Goal: Communication & Community: Answer question/provide support

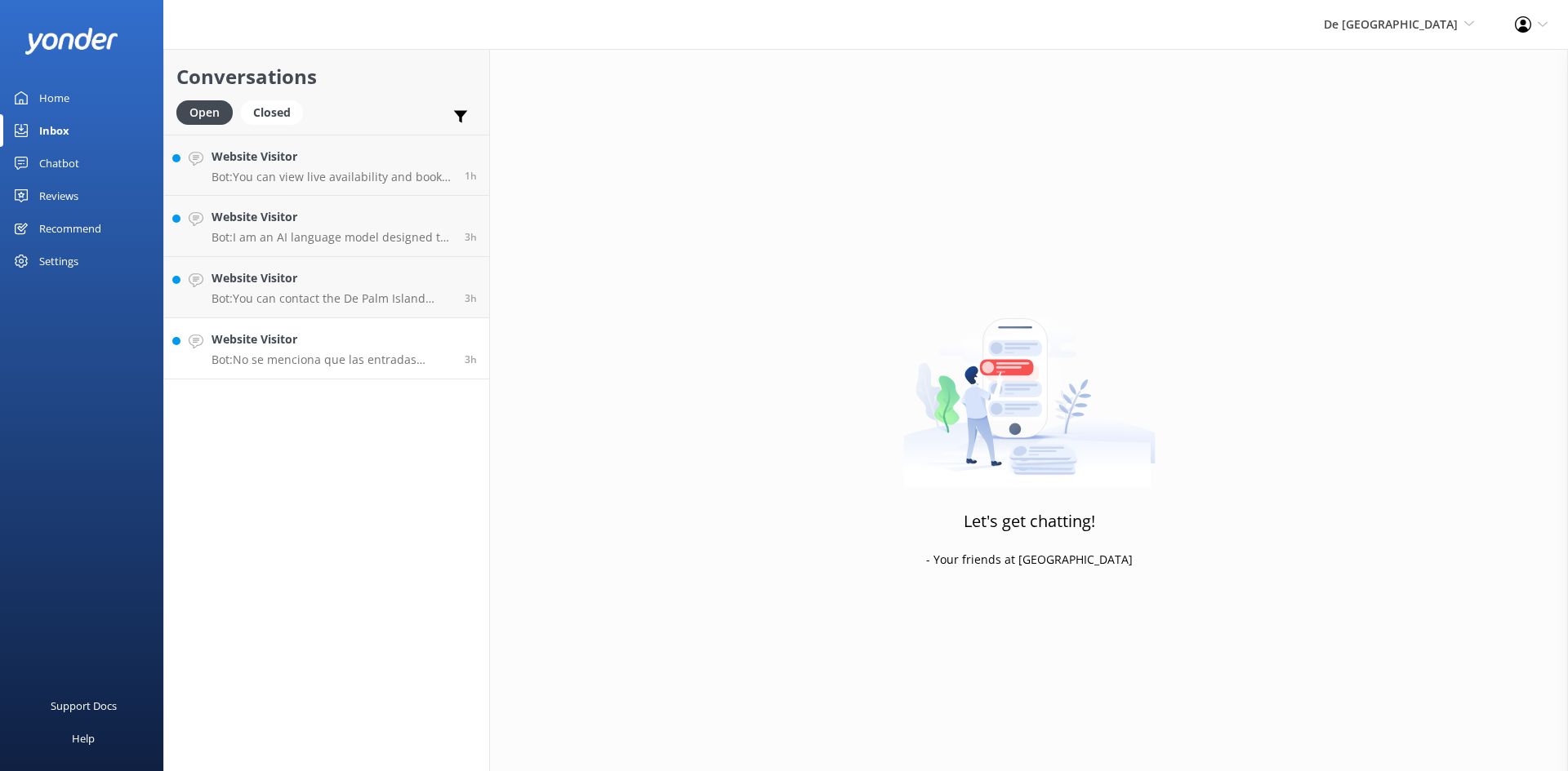
click at [353, 358] on p "Bot: No se menciona que las entradas [PERSON_NAME] más baratas si se compran en…" at bounding box center [331, 360] width 241 height 15
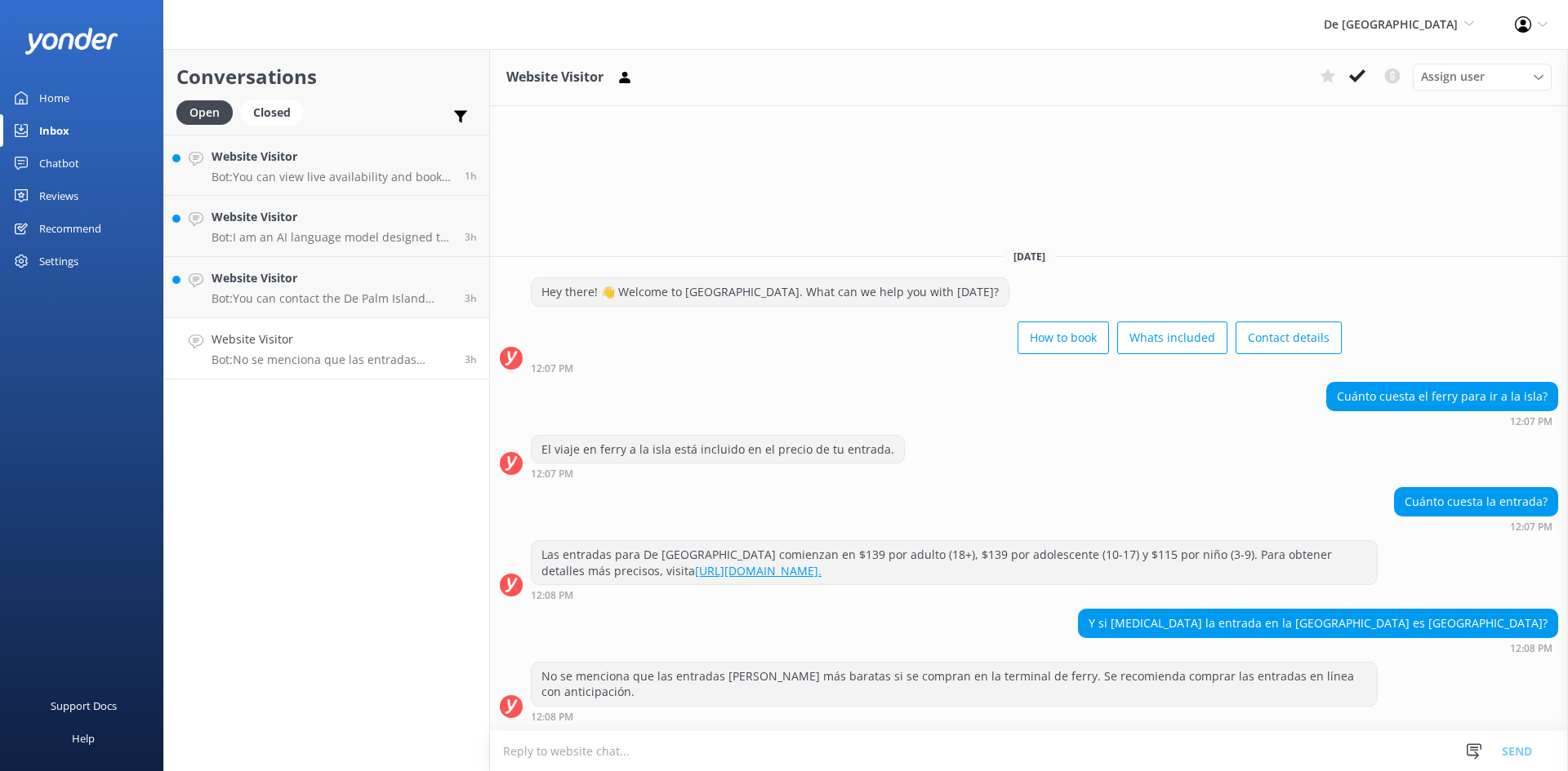
click at [732, 752] on textarea at bounding box center [1029, 751] width 1078 height 40
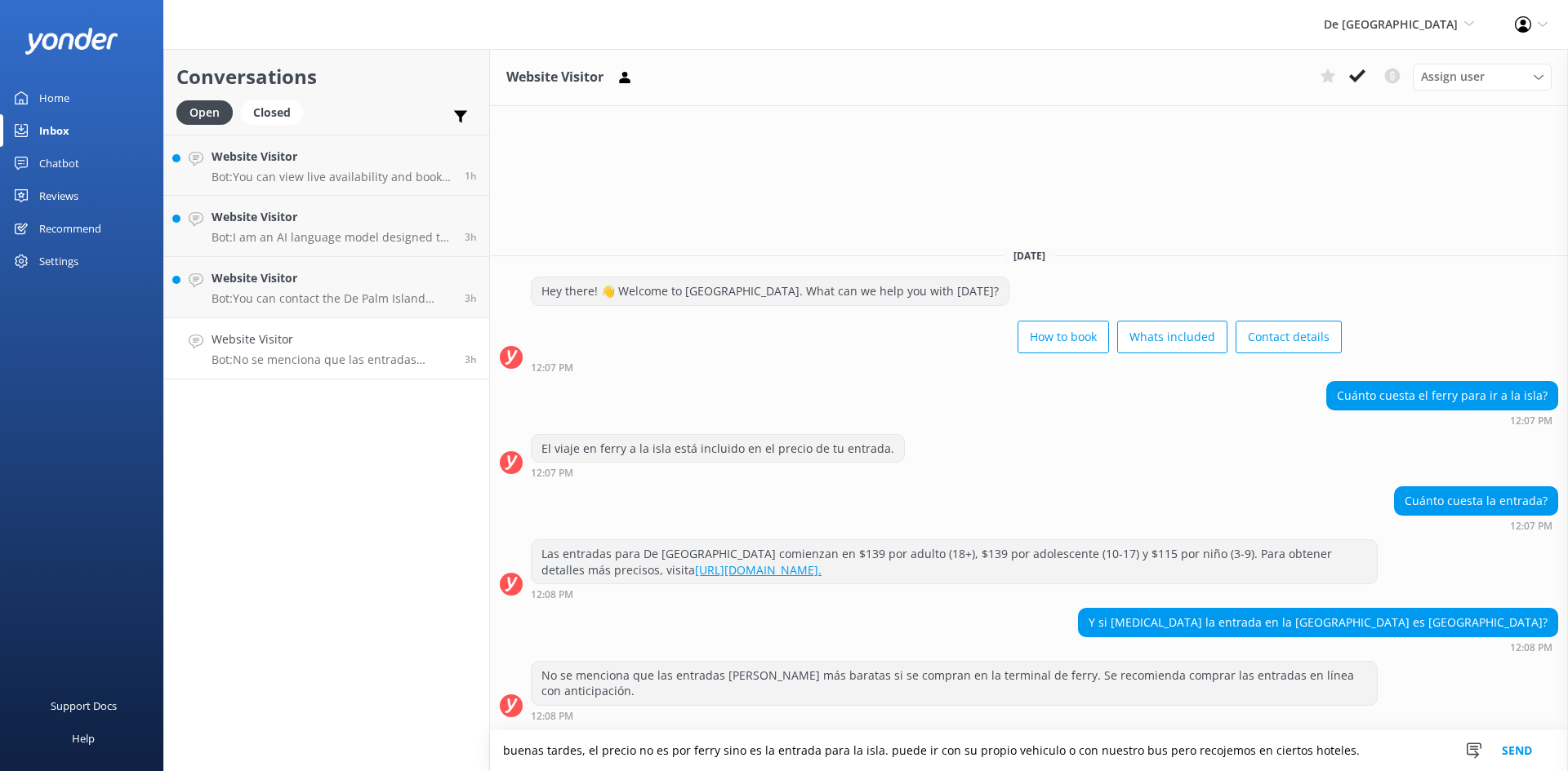
type textarea "buenas tardes, el precio no es por ferry sino es la entrada para la isla. puede…"
click at [1526, 753] on button "Send" at bounding box center [1516, 750] width 62 height 41
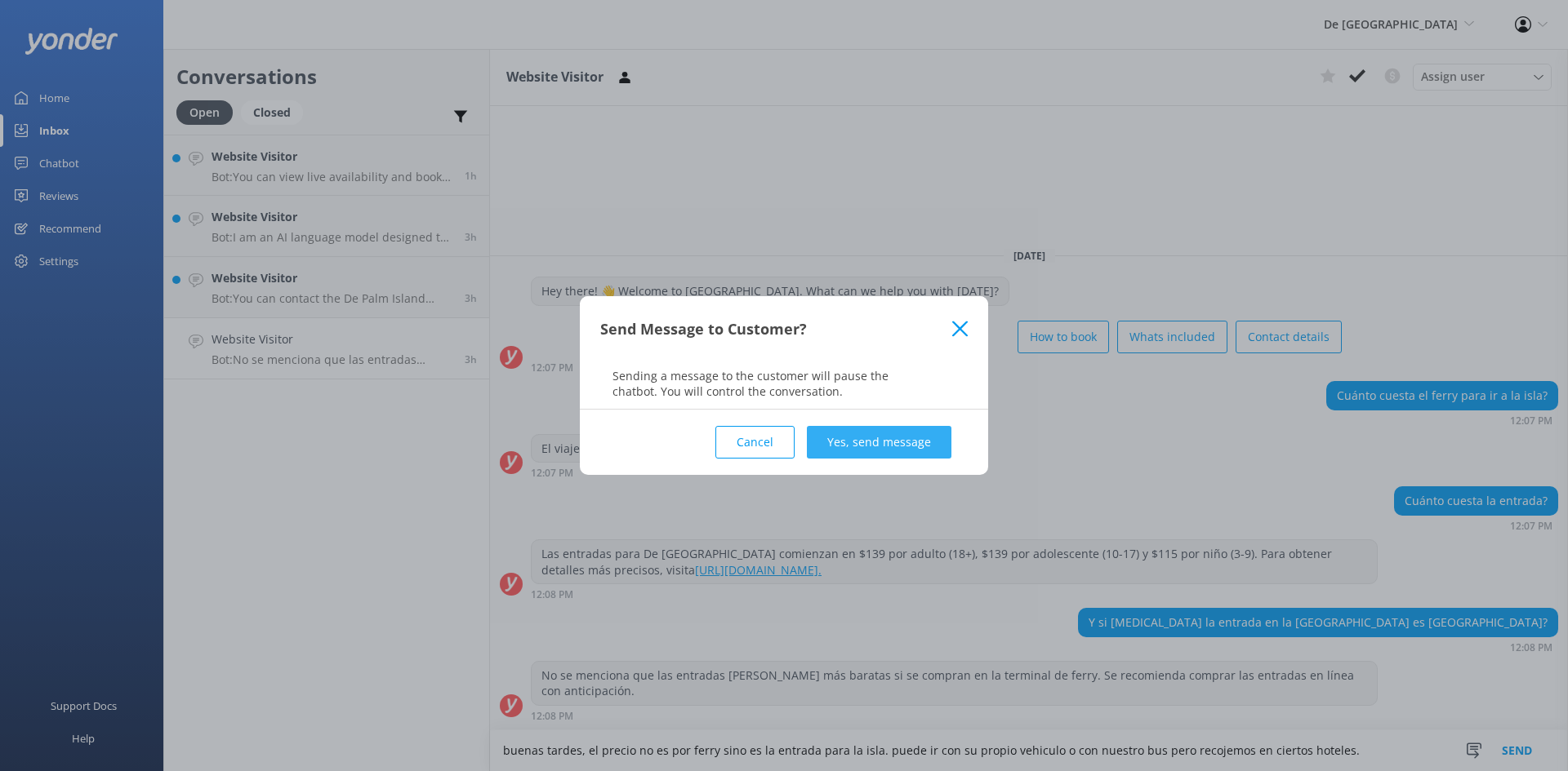
click at [949, 449] on button "Yes, send message" at bounding box center [878, 442] width 145 height 33
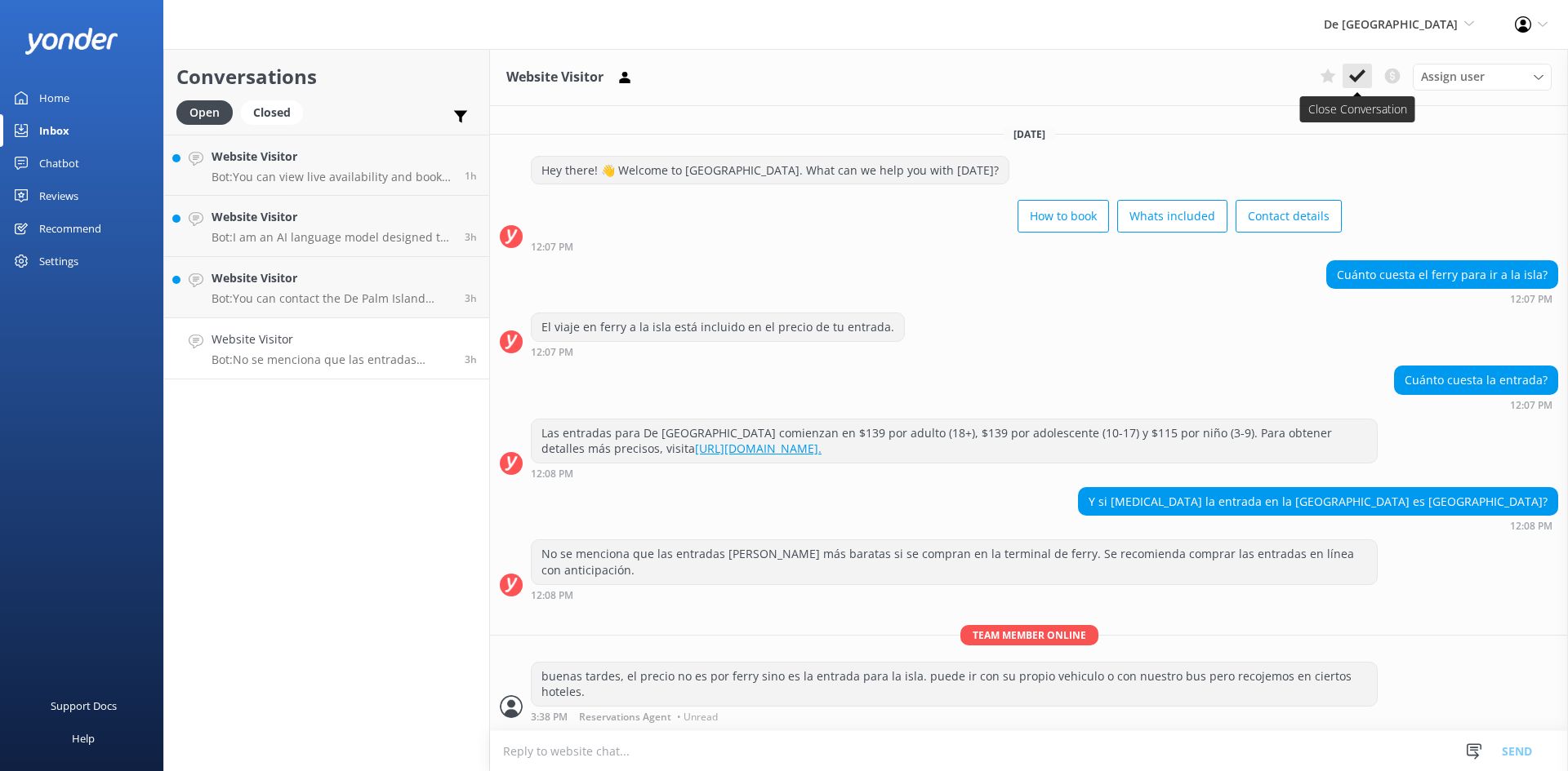
click at [1348, 68] on icon at bounding box center [1356, 76] width 16 height 16
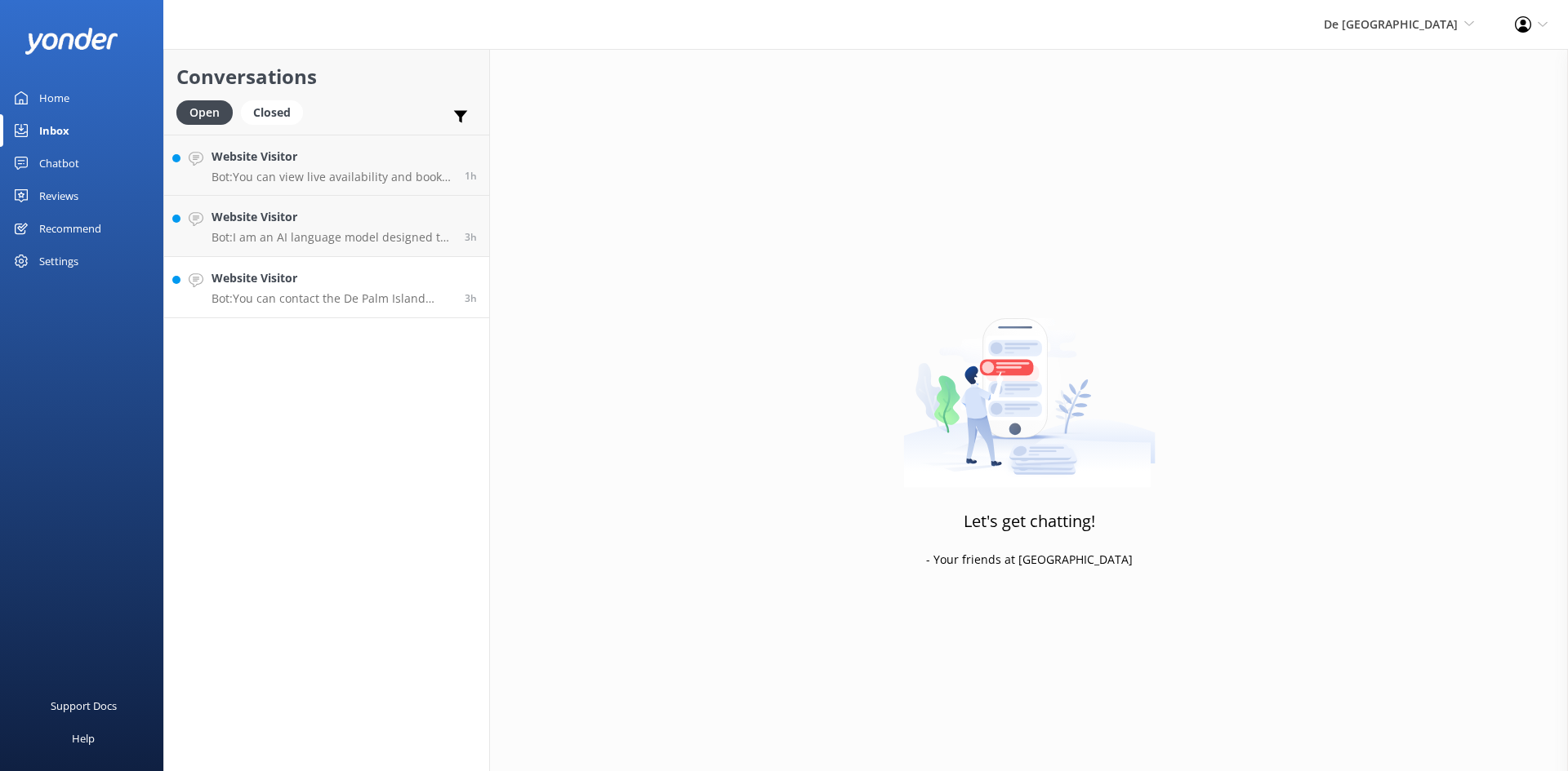
click at [337, 284] on h4 "Website Visitor" at bounding box center [331, 278] width 241 height 18
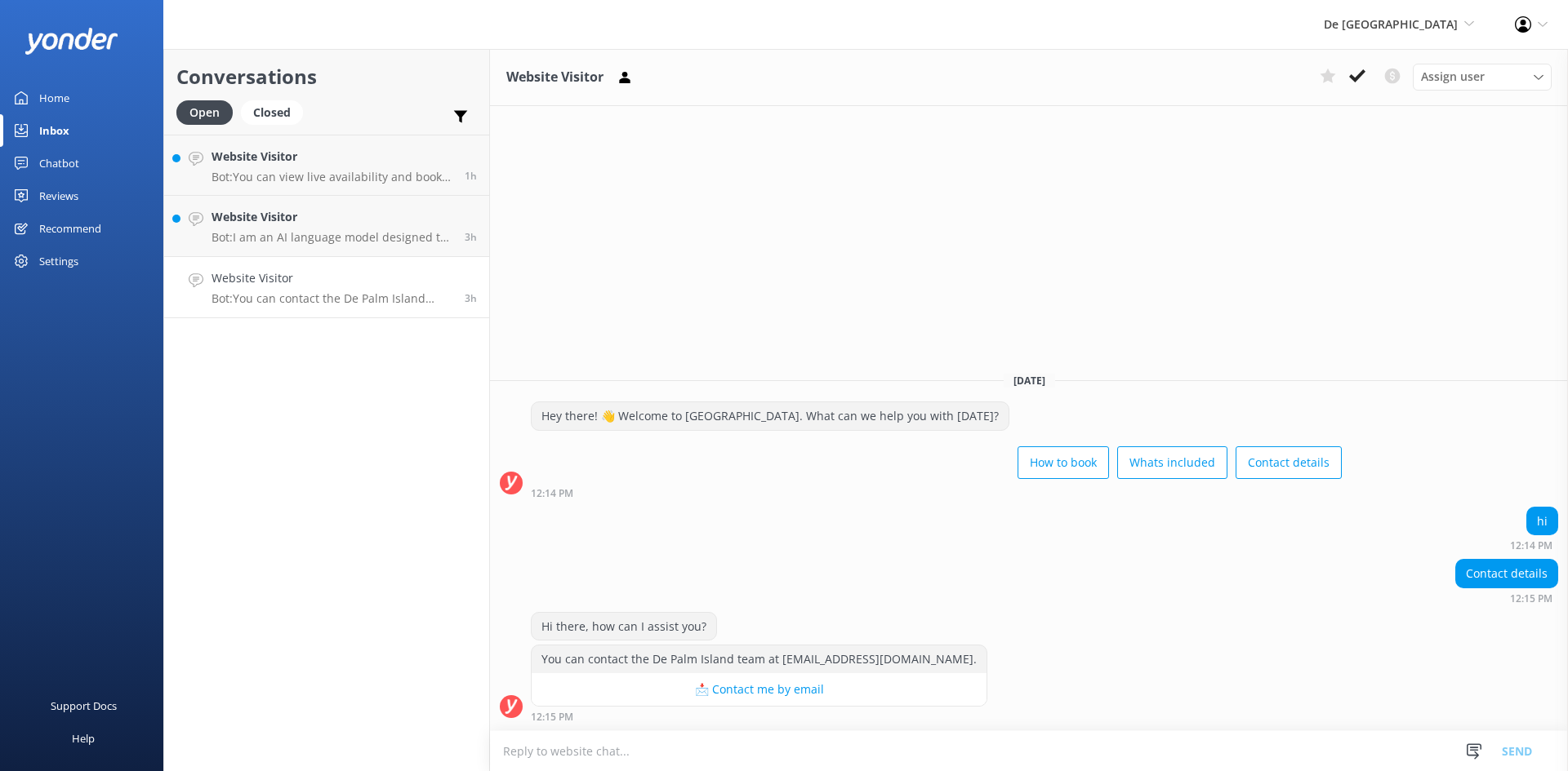
click at [791, 757] on textarea at bounding box center [1029, 751] width 1078 height 40
type textarea "[DOMAIN_NAME]"
click at [1515, 747] on button "Send" at bounding box center [1516, 750] width 62 height 41
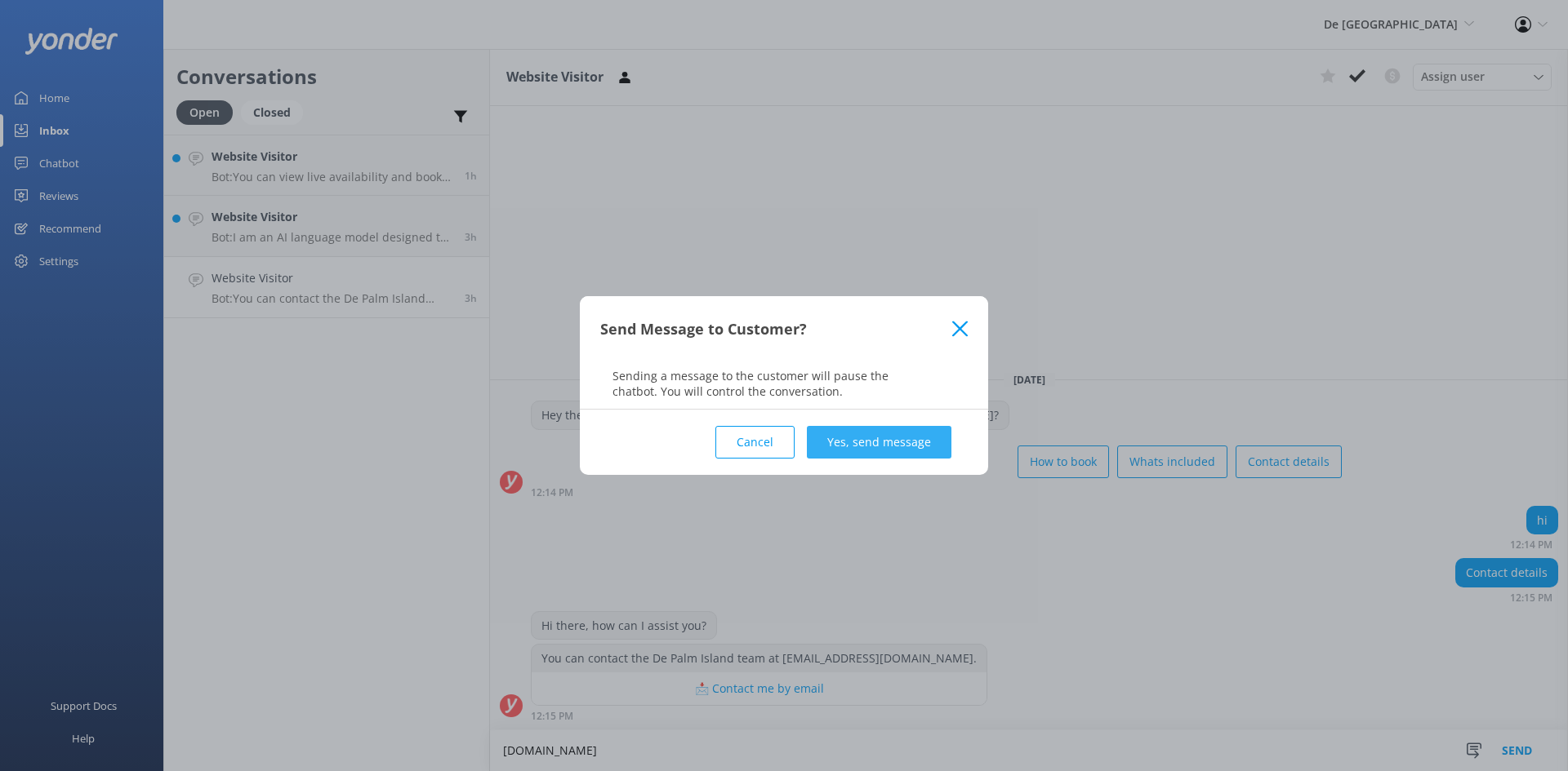
click at [877, 444] on button "Yes, send message" at bounding box center [878, 442] width 145 height 33
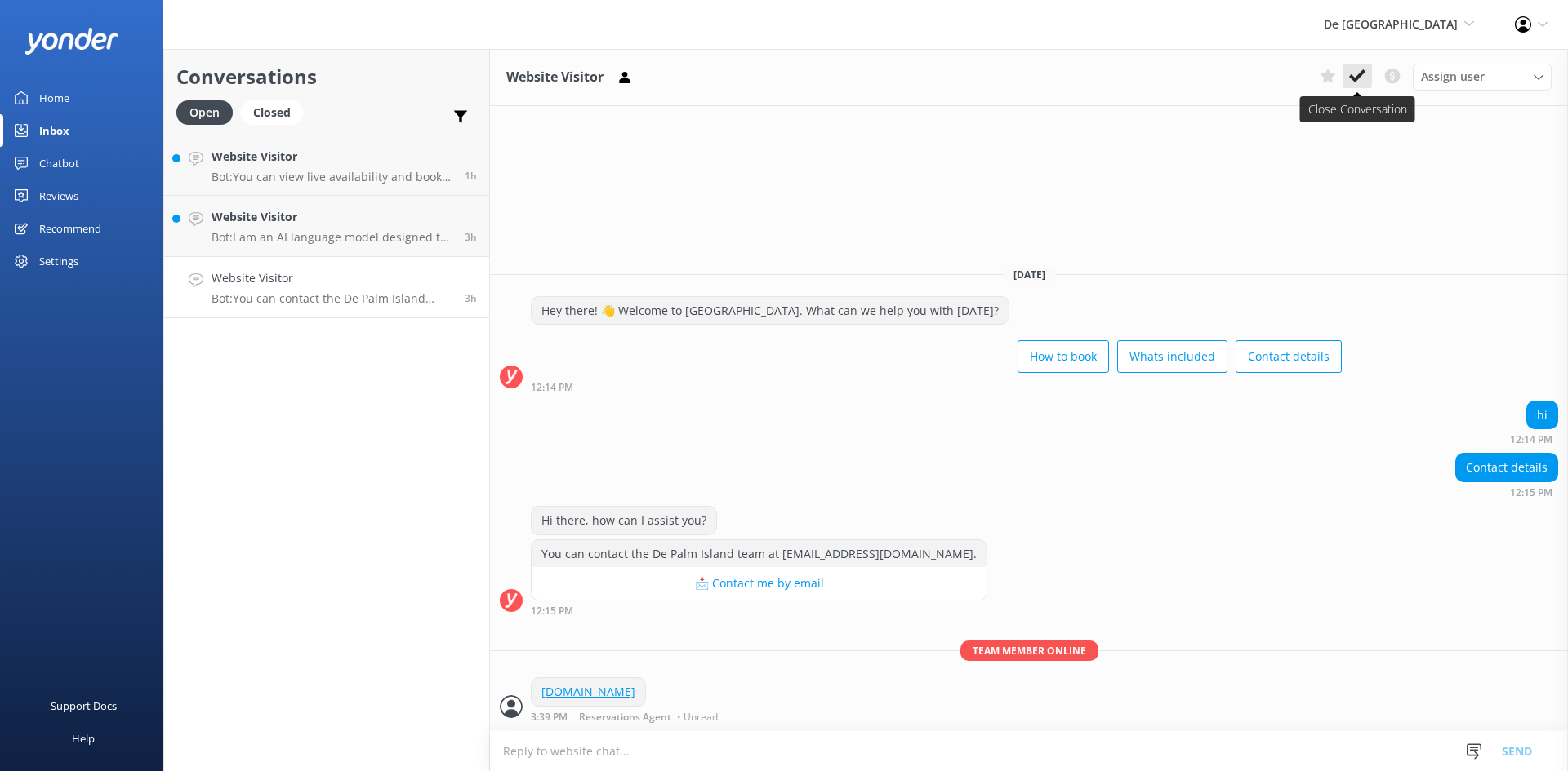
click at [1350, 77] on use at bounding box center [1356, 76] width 16 height 13
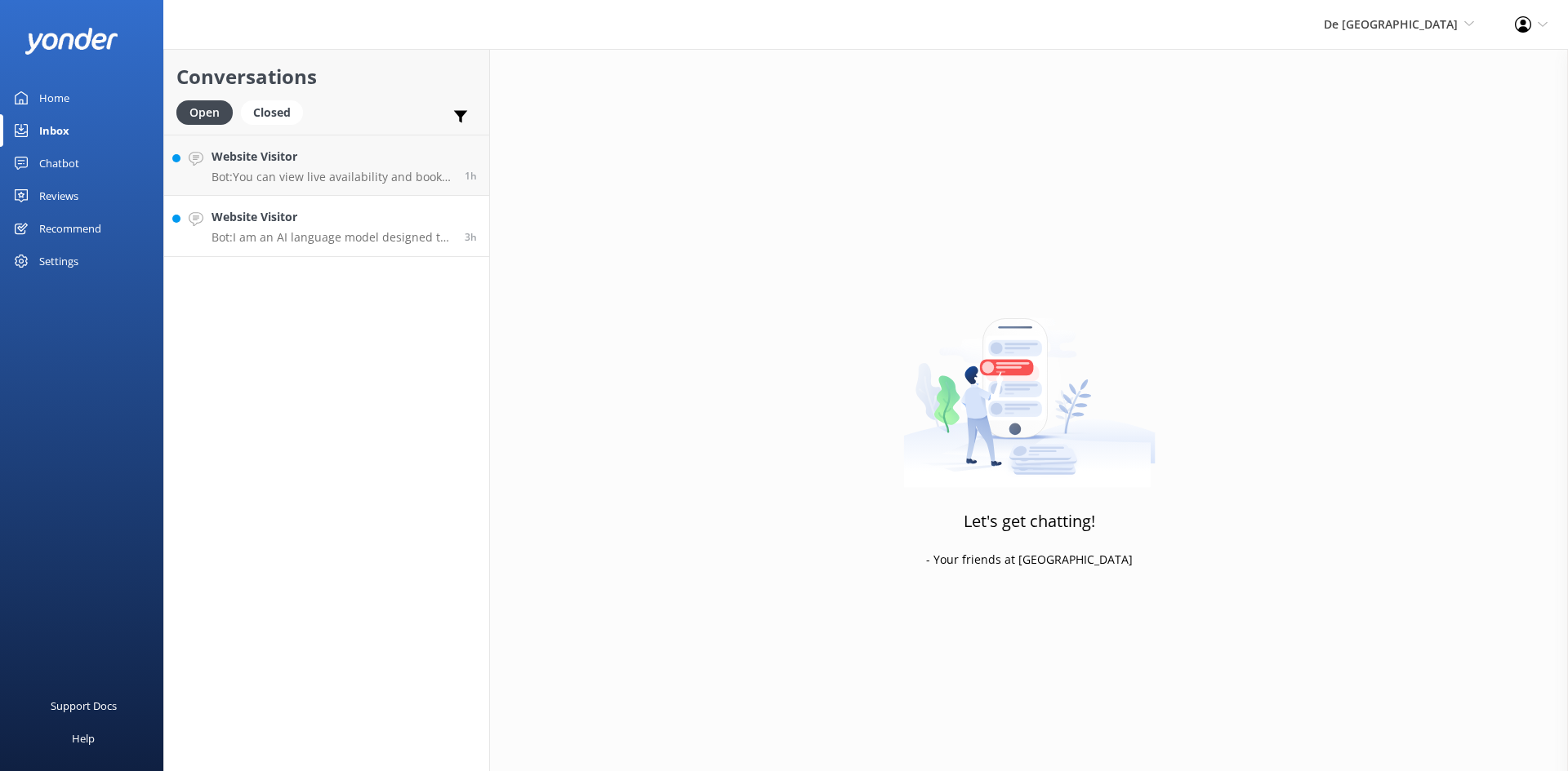
click at [352, 223] on h4 "Website Visitor" at bounding box center [331, 217] width 241 height 18
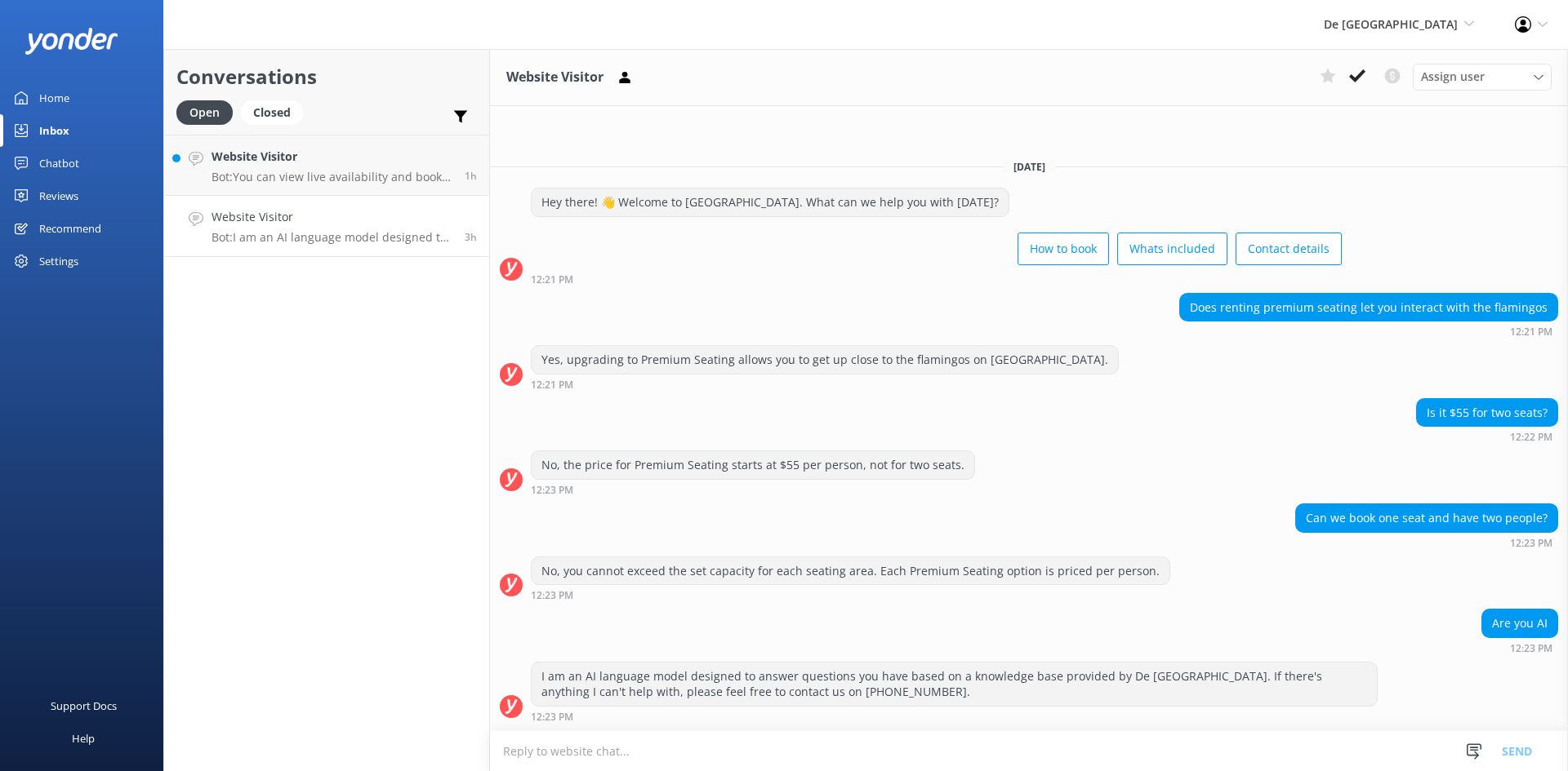
click at [718, 752] on textarea at bounding box center [1029, 751] width 1078 height 40
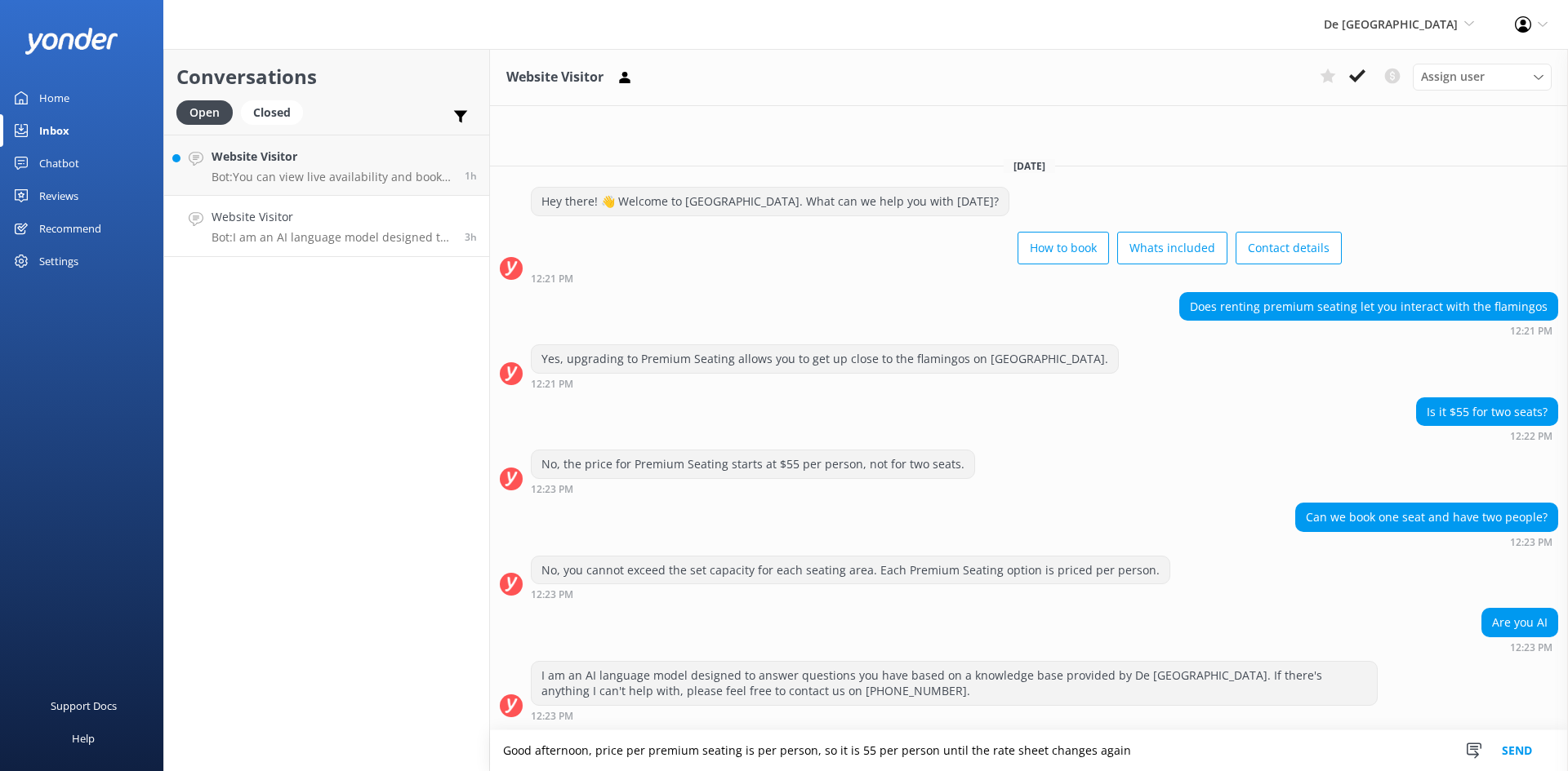
type textarea "Good afternoon, price per premium seating is per person, so it is 55 per person…"
click at [1526, 745] on button "Send" at bounding box center [1516, 750] width 62 height 41
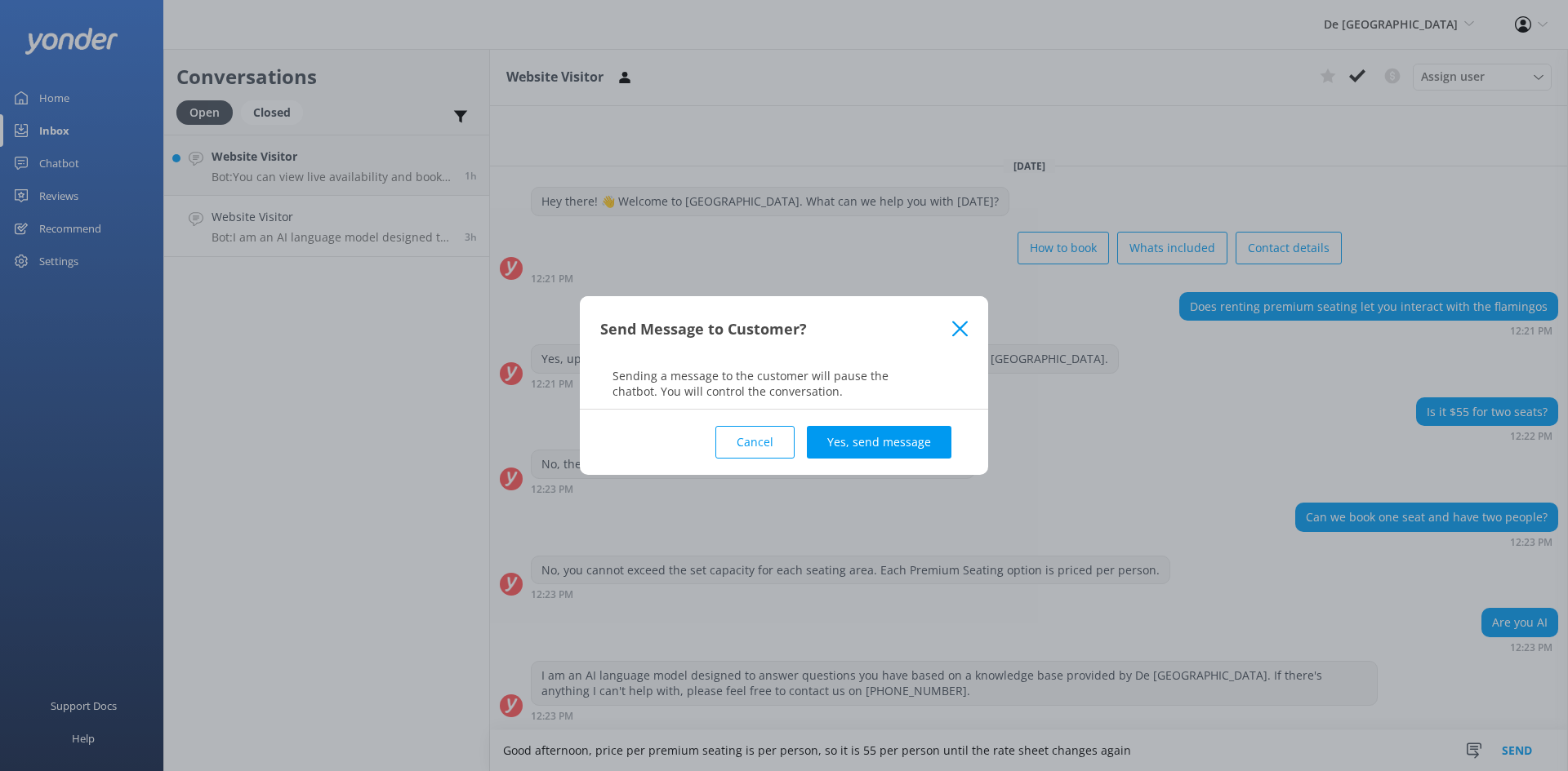
click at [852, 447] on button "Yes, send message" at bounding box center [878, 442] width 145 height 33
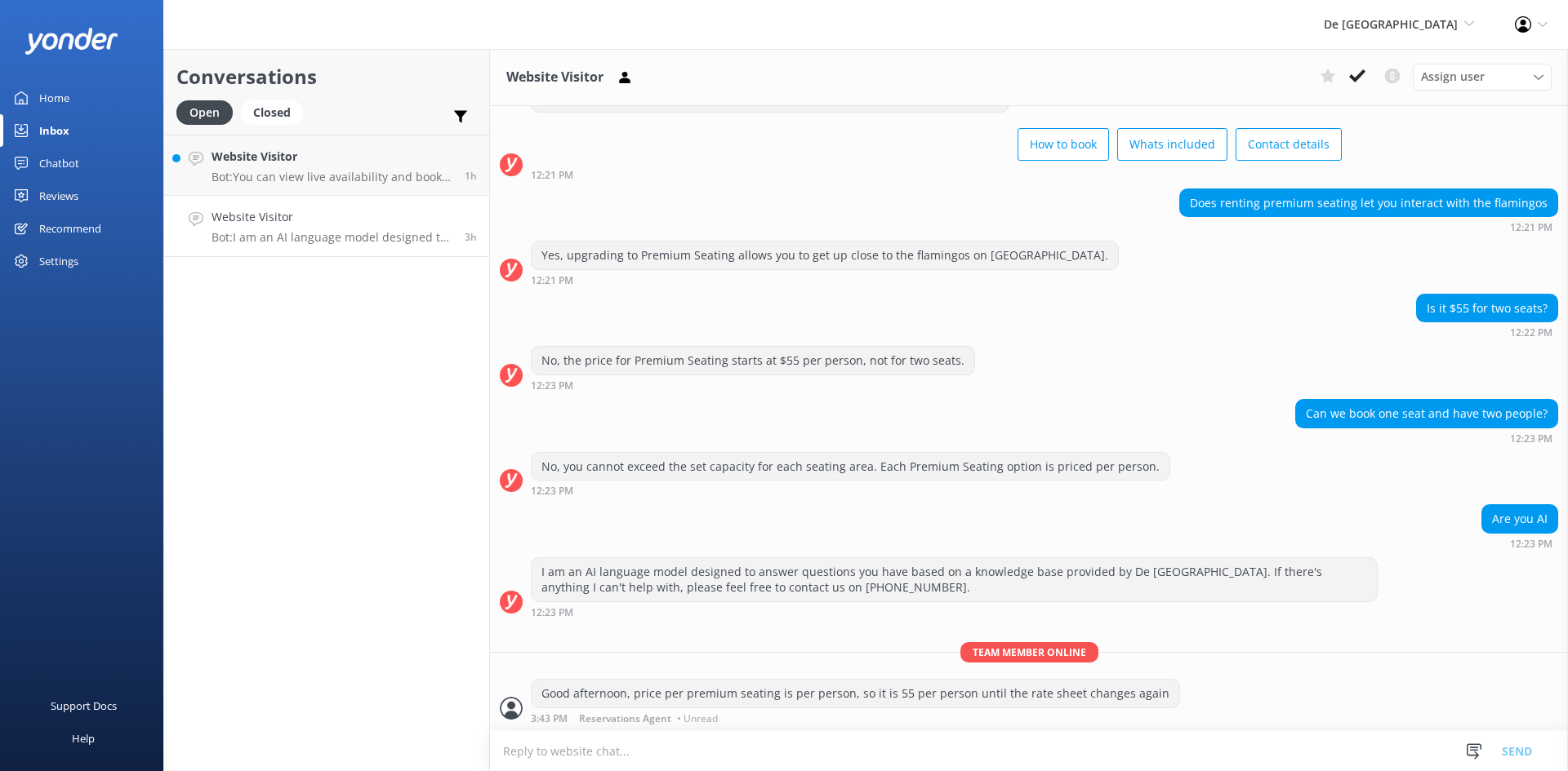
scroll to position [67, 0]
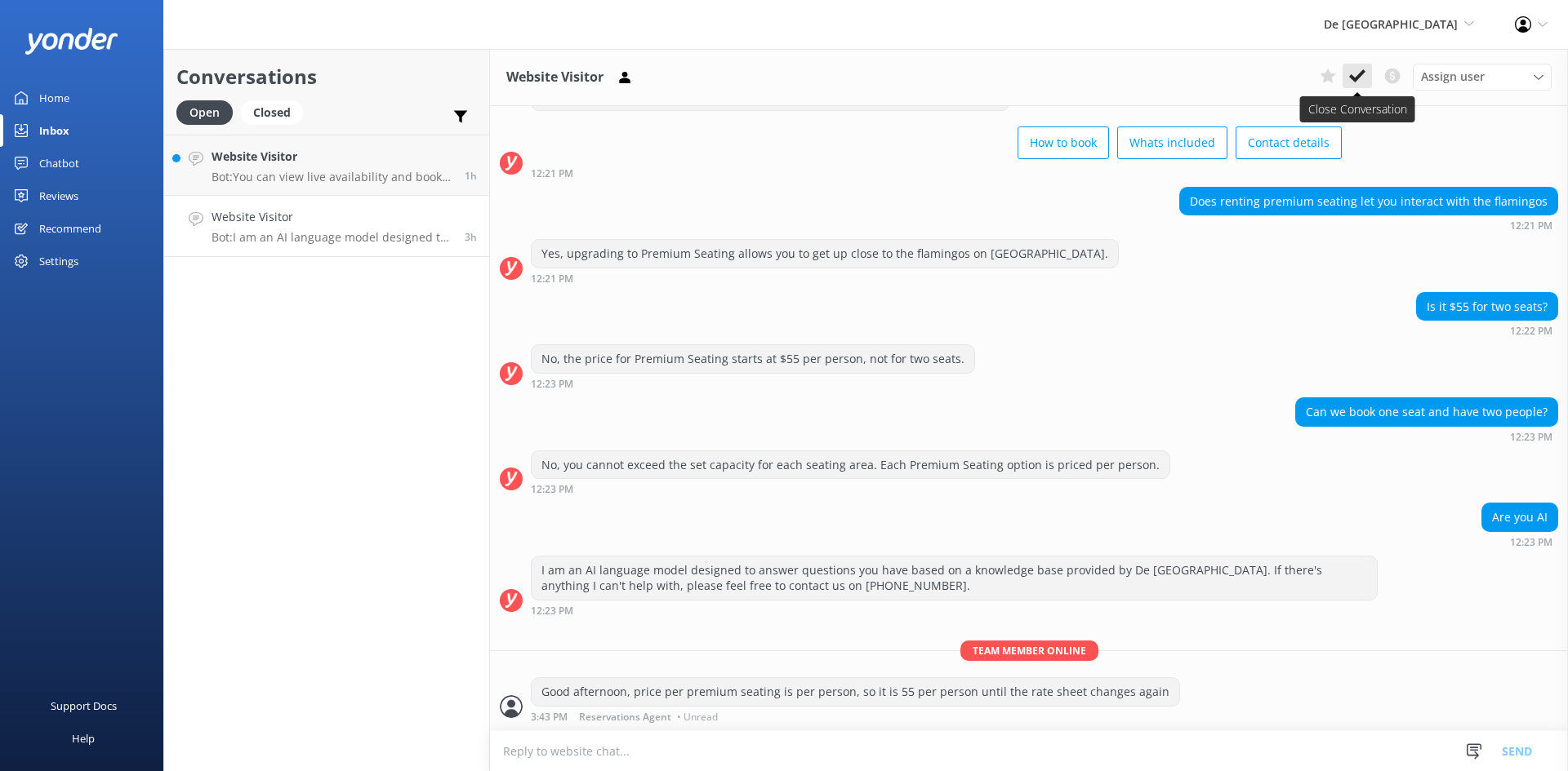
click at [1354, 73] on icon at bounding box center [1356, 76] width 16 height 16
